Goal: Find specific page/section: Find specific page/section

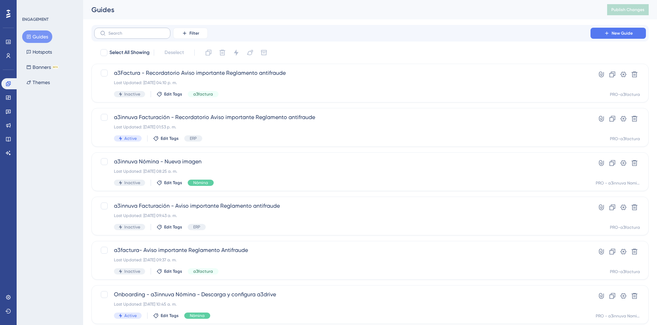
click at [138, 36] on label at bounding box center [132, 33] width 76 height 11
click at [138, 36] on input "text" at bounding box center [136, 33] width 56 height 5
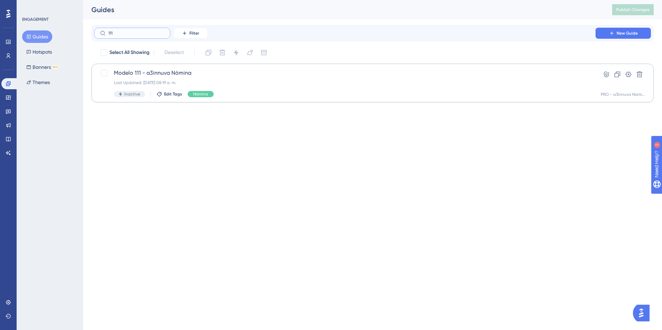
type input "111"
click at [179, 72] on span "Modelo 111 - a3innuva Nómina" at bounding box center [345, 73] width 462 height 8
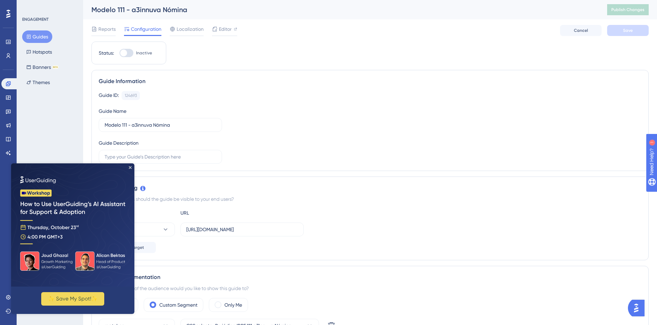
click at [129, 165] on img at bounding box center [72, 224] width 123 height 123
click at [369, 101] on div "Guide ID: 124693 Copy Guide Name Modelo 111 - a3innuva Nómina Guide Description" at bounding box center [370, 127] width 543 height 73
click at [130, 167] on icon "Close Preview" at bounding box center [130, 167] width 3 height 3
